Goal: Task Accomplishment & Management: Manage account settings

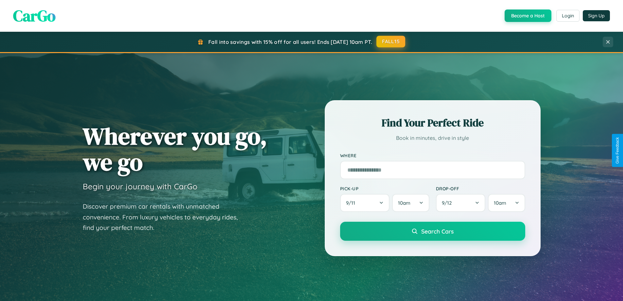
click at [391, 42] on button "FALL15" at bounding box center [390, 42] width 29 height 12
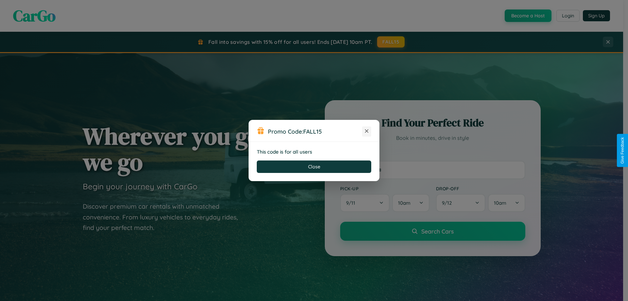
click at [367, 131] on icon at bounding box center [366, 131] width 7 height 7
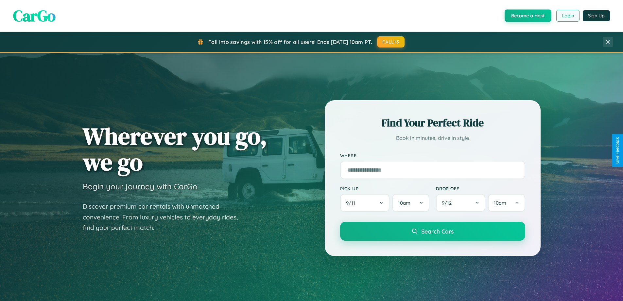
click at [567, 16] on button "Login" at bounding box center [567, 16] width 23 height 12
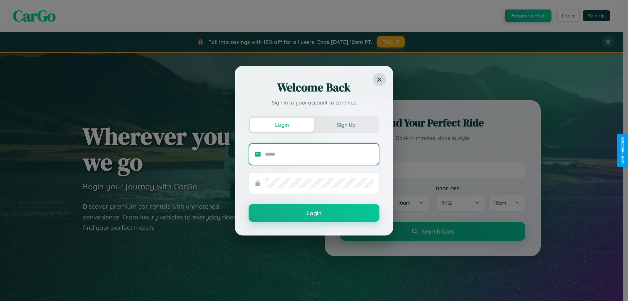
click at [319, 154] on input "text" at bounding box center [319, 154] width 109 height 10
type input "**********"
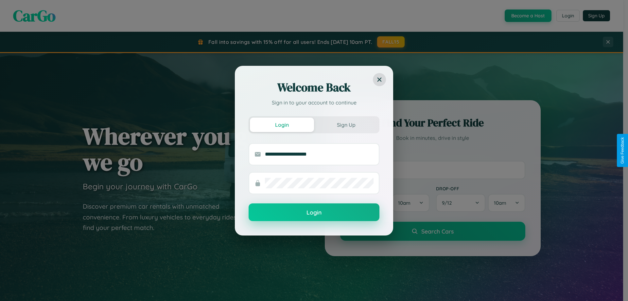
click at [314, 212] on button "Login" at bounding box center [314, 212] width 131 height 18
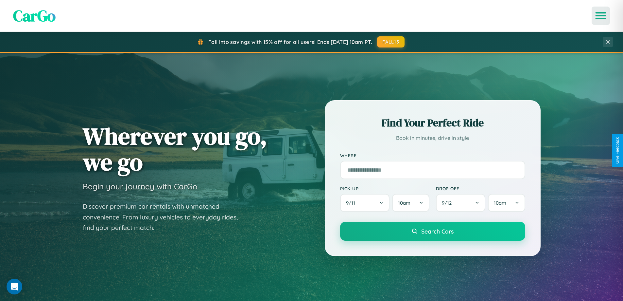
click at [601, 16] on icon "Open menu" at bounding box center [600, 16] width 9 height 6
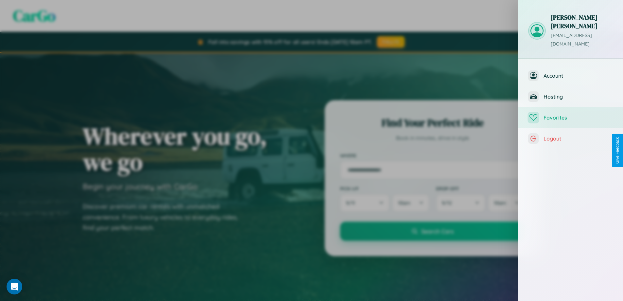
click at [571, 114] on span "Favorites" at bounding box center [579, 117] width 70 height 7
